Goal: Information Seeking & Learning: Learn about a topic

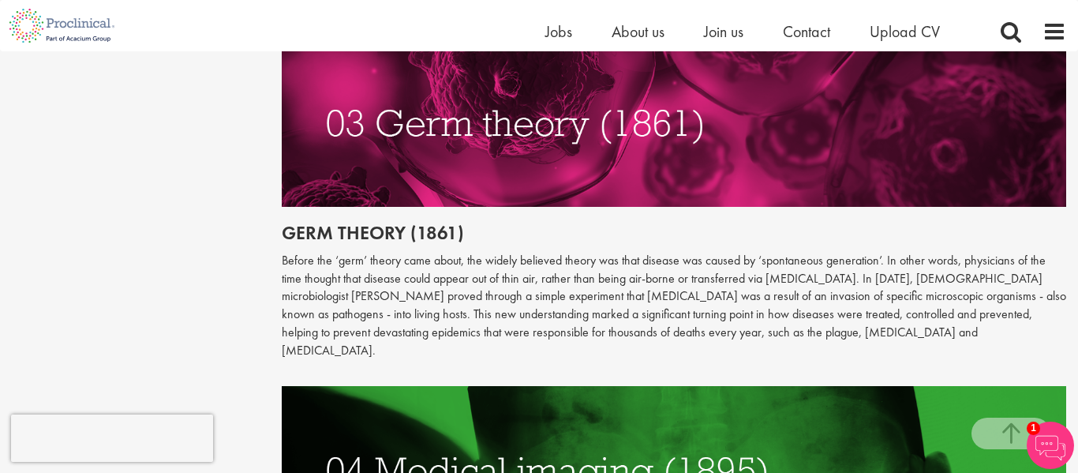
scroll to position [1529, 0]
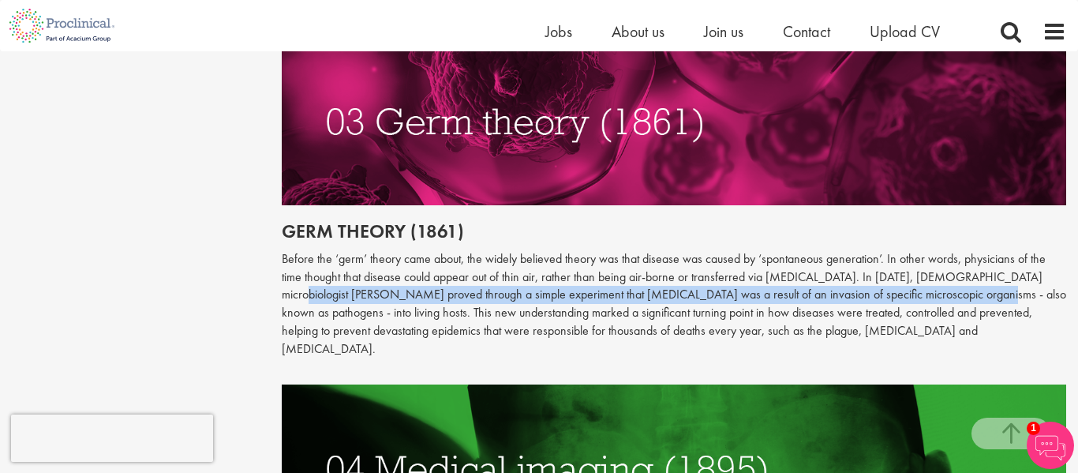
drag, startPoint x: 1008, startPoint y: 259, endPoint x: 905, endPoint y: 270, distance: 103.9
click at [905, 270] on p "Before the ‘germ’ theory came about, the widely believed theory was that diseas…" at bounding box center [674, 304] width 785 height 108
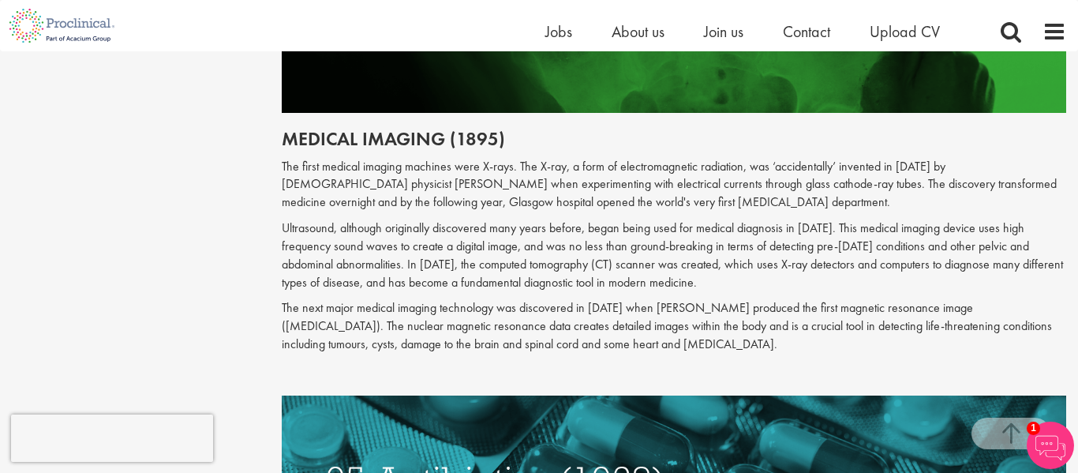
scroll to position [1969, 0]
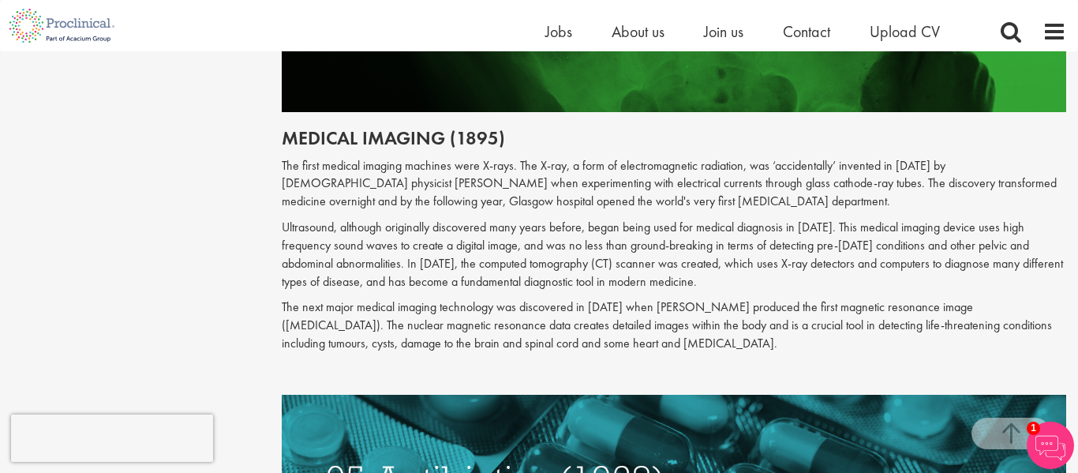
click at [298, 157] on p "The first medical imaging machines were X-rays. The X-ray, a form of electromag…" at bounding box center [674, 184] width 785 height 54
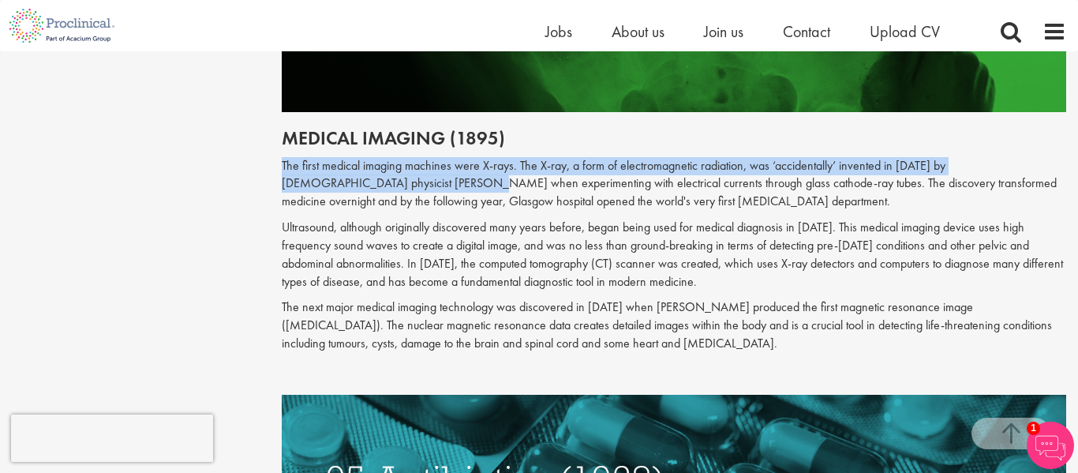
drag, startPoint x: 361, startPoint y: 151, endPoint x: 281, endPoint y: 127, distance: 83.3
click at [282, 157] on p "The first medical imaging machines were X-rays. The X-ray, a form of electromag…" at bounding box center [674, 184] width 785 height 54
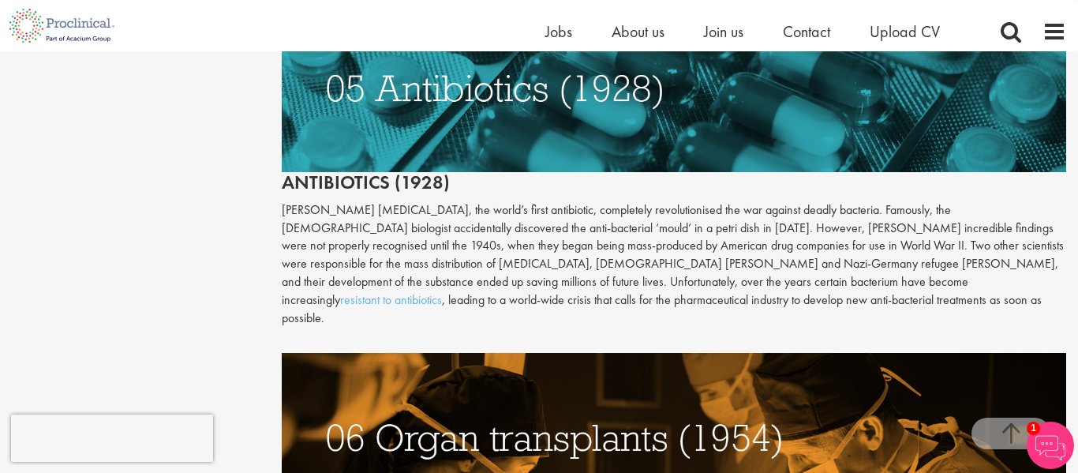
scroll to position [2363, 0]
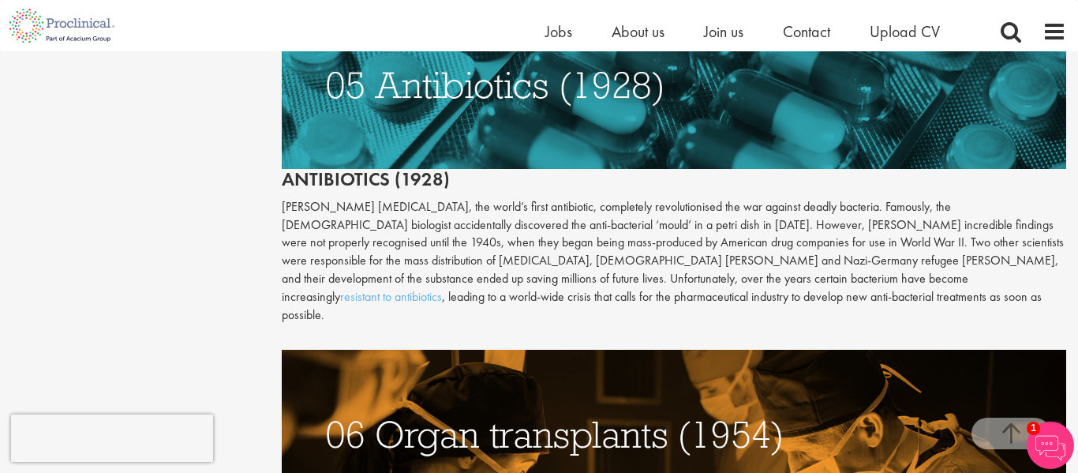
drag, startPoint x: 267, startPoint y: 164, endPoint x: 287, endPoint y: 162, distance: 20.6
click at [287, 162] on div "Content types Quizzes Blogs Guidebooks Videos Infographics Case studies Press r…" at bounding box center [539, 3] width 1078 height 4394
click at [324, 198] on p "[PERSON_NAME] [MEDICAL_DATA], the world’s first antibiotic, completely revoluti…" at bounding box center [674, 261] width 785 height 126
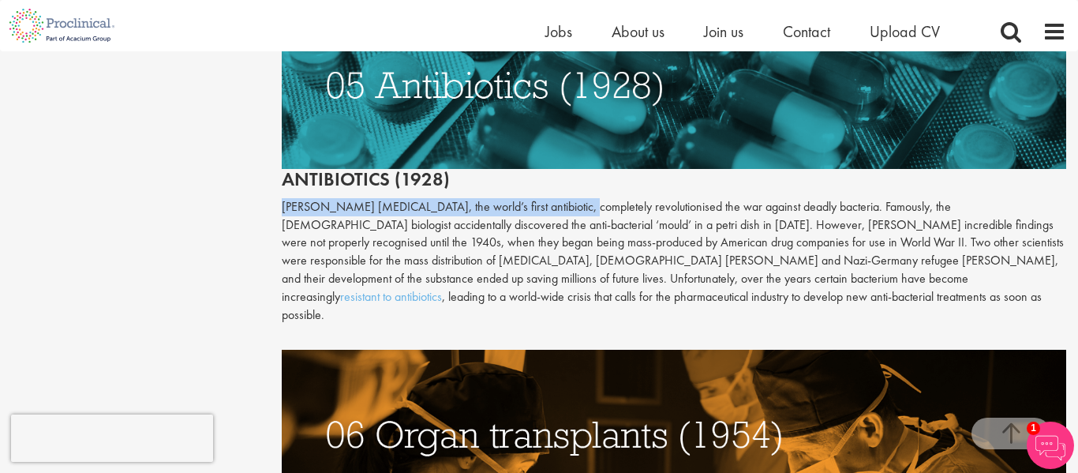
drag, startPoint x: 280, startPoint y: 162, endPoint x: 553, endPoint y: 159, distance: 273.0
click at [553, 159] on div "The top 10 medical advances in history Author: [PERSON_NAME] Posting date: [DAT…" at bounding box center [674, 3] width 809 height 4378
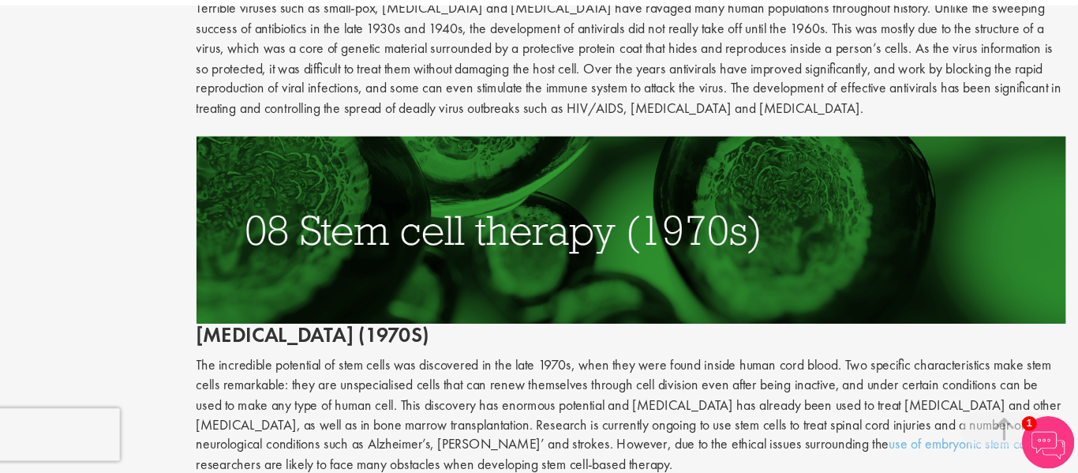
scroll to position [3236, 0]
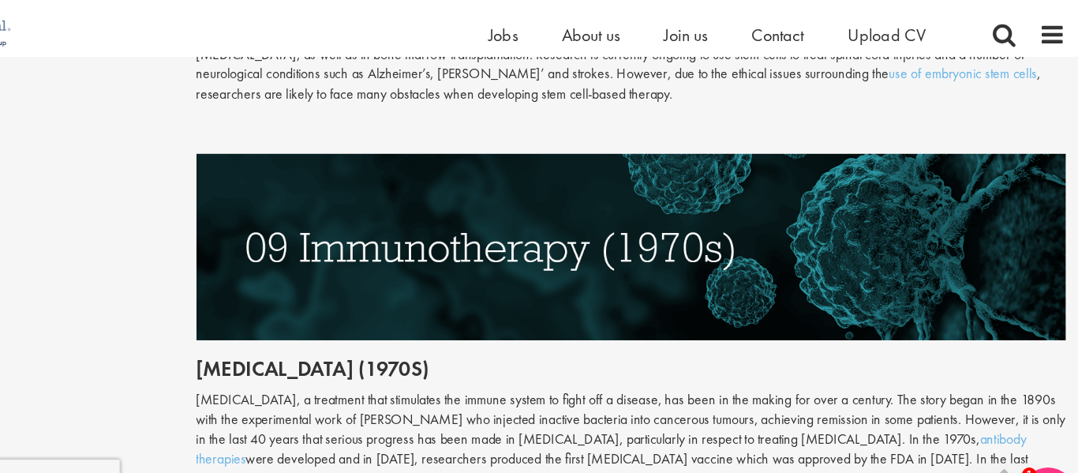
scroll to position [3575, 0]
